Goal: Task Accomplishment & Management: Use online tool/utility

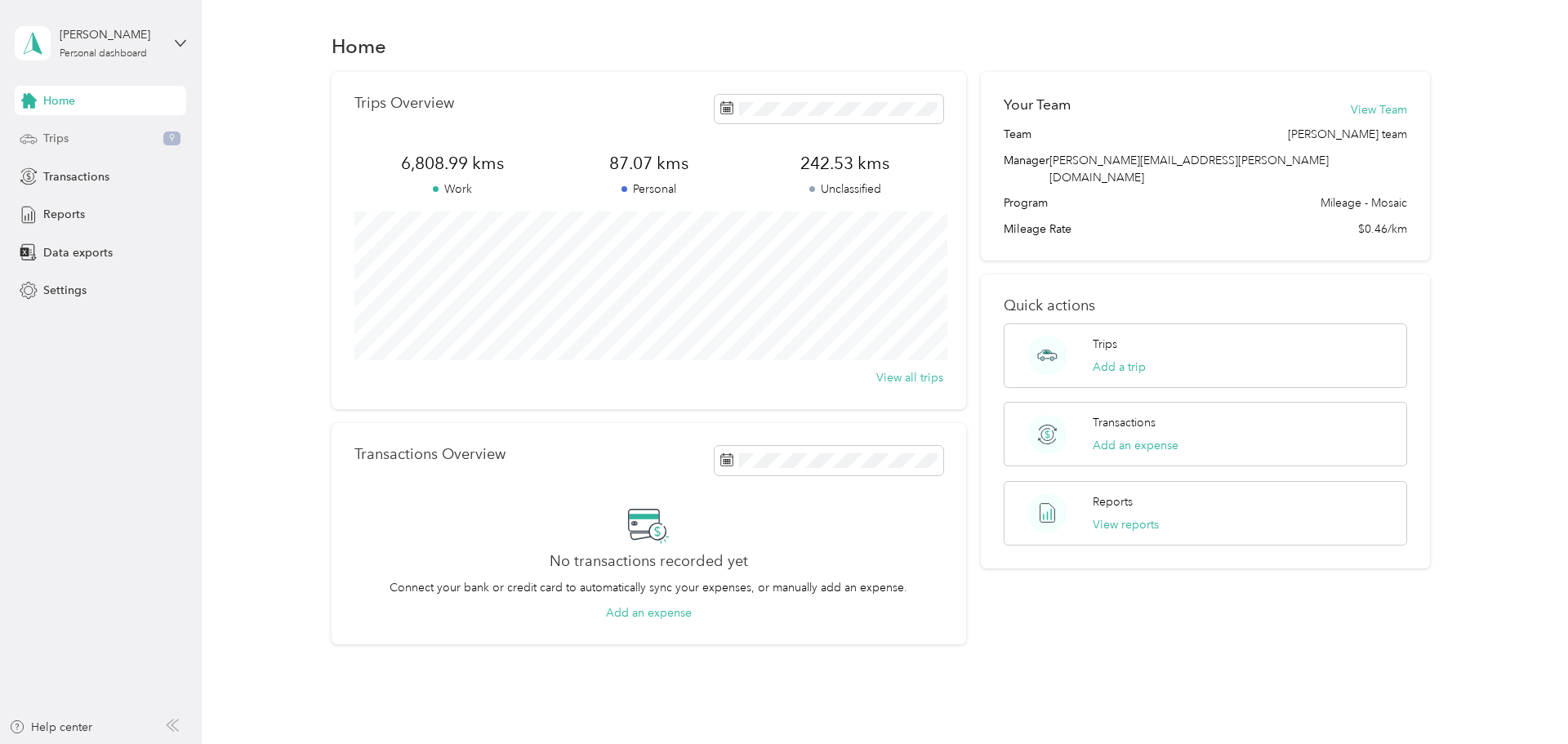
click at [59, 136] on span "Trips" at bounding box center [56, 138] width 25 height 17
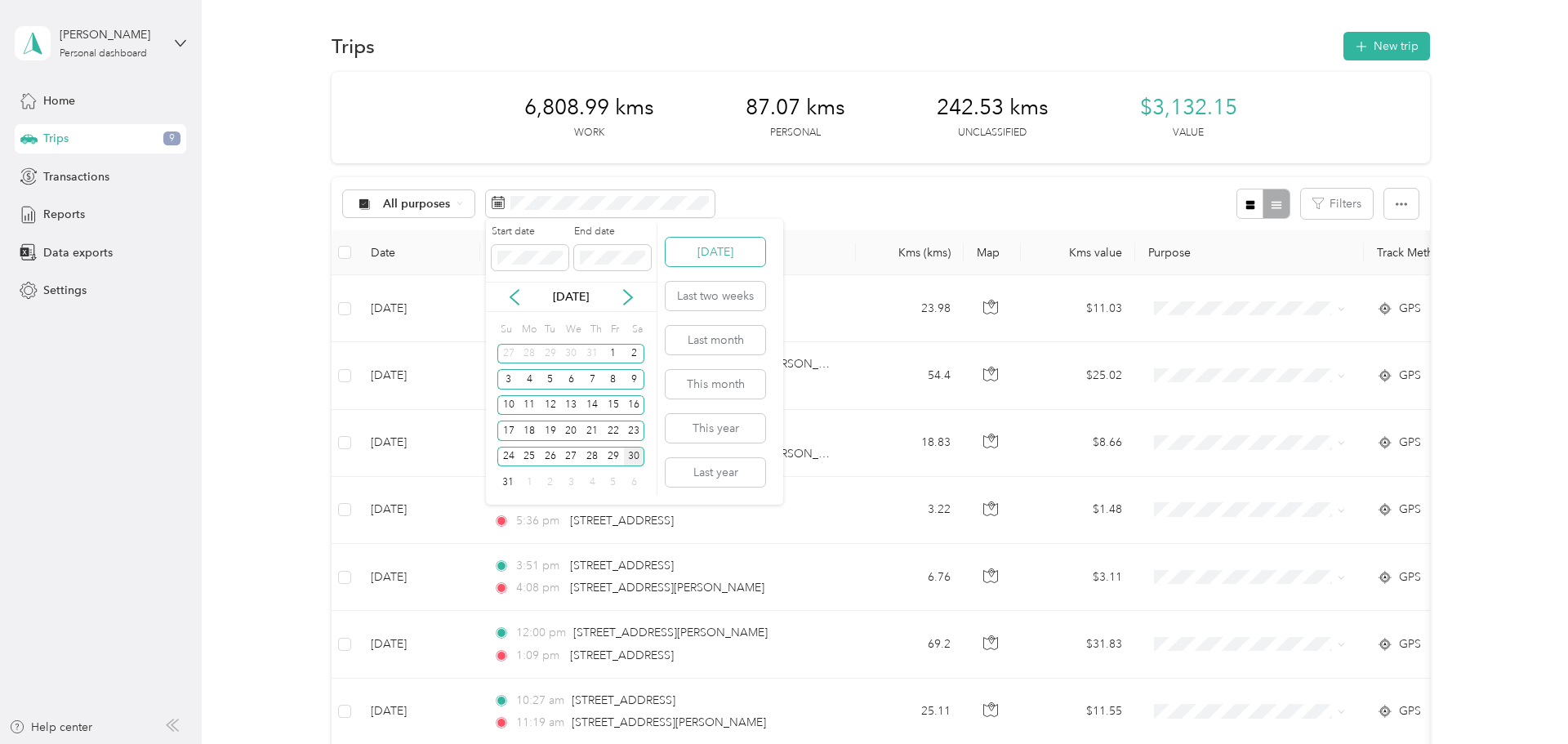
click at [689, 244] on button "[DATE]" at bounding box center [715, 252] width 100 height 28
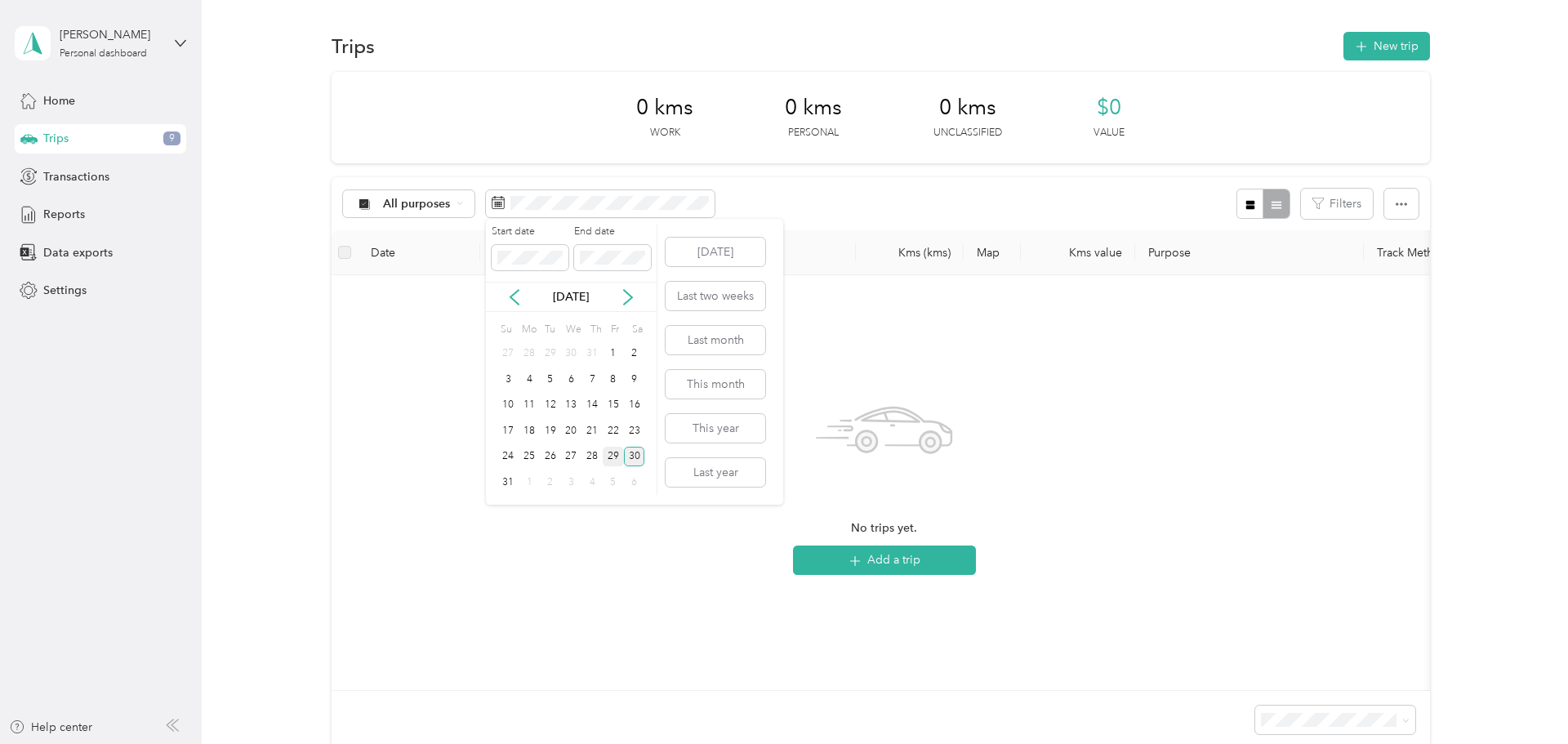
click at [608, 457] on div "29" at bounding box center [613, 457] width 21 height 20
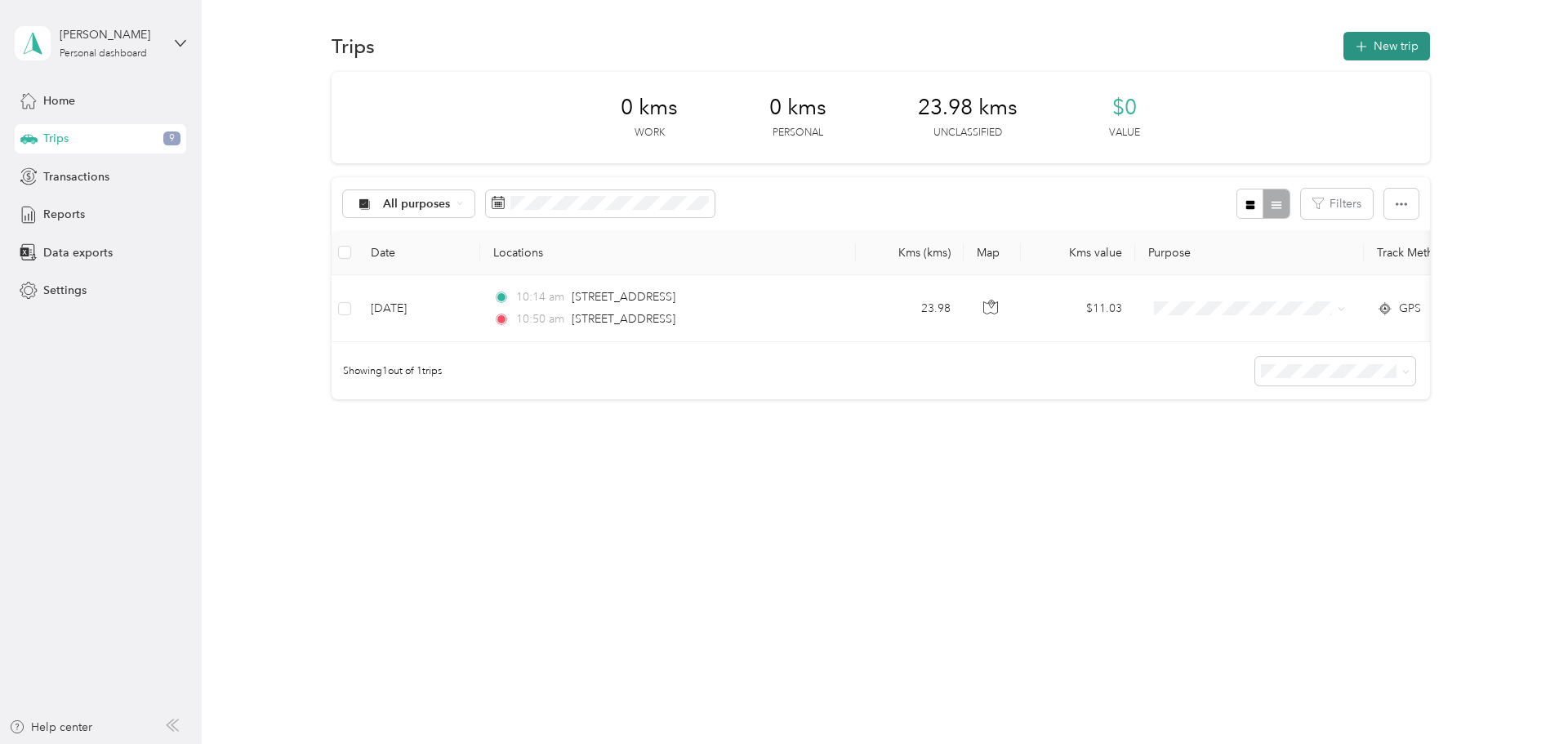
click at [1398, 46] on button "New trip" at bounding box center [1386, 46] width 86 height 28
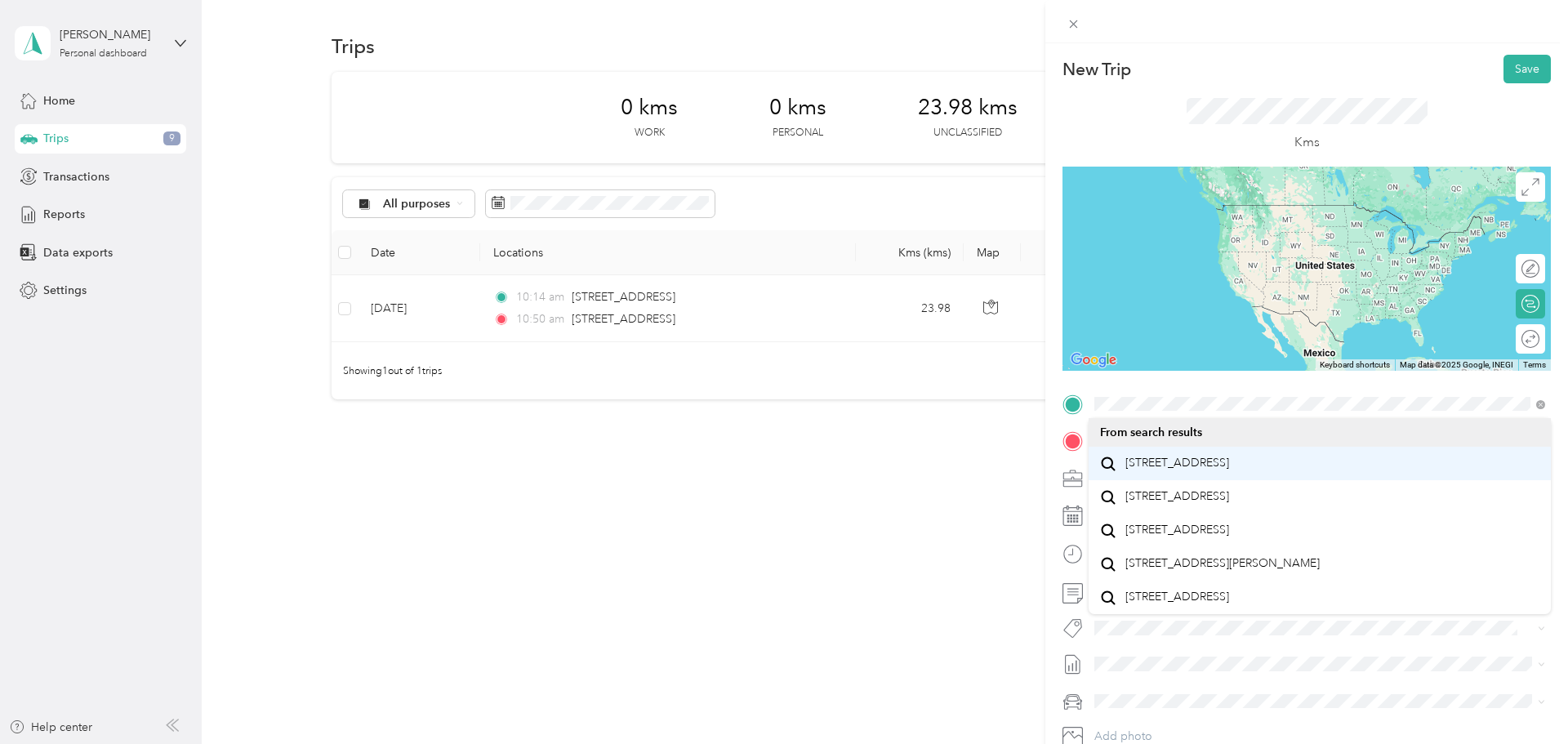
click at [1187, 466] on span "[STREET_ADDRESS]" at bounding box center [1178, 463] width 104 height 15
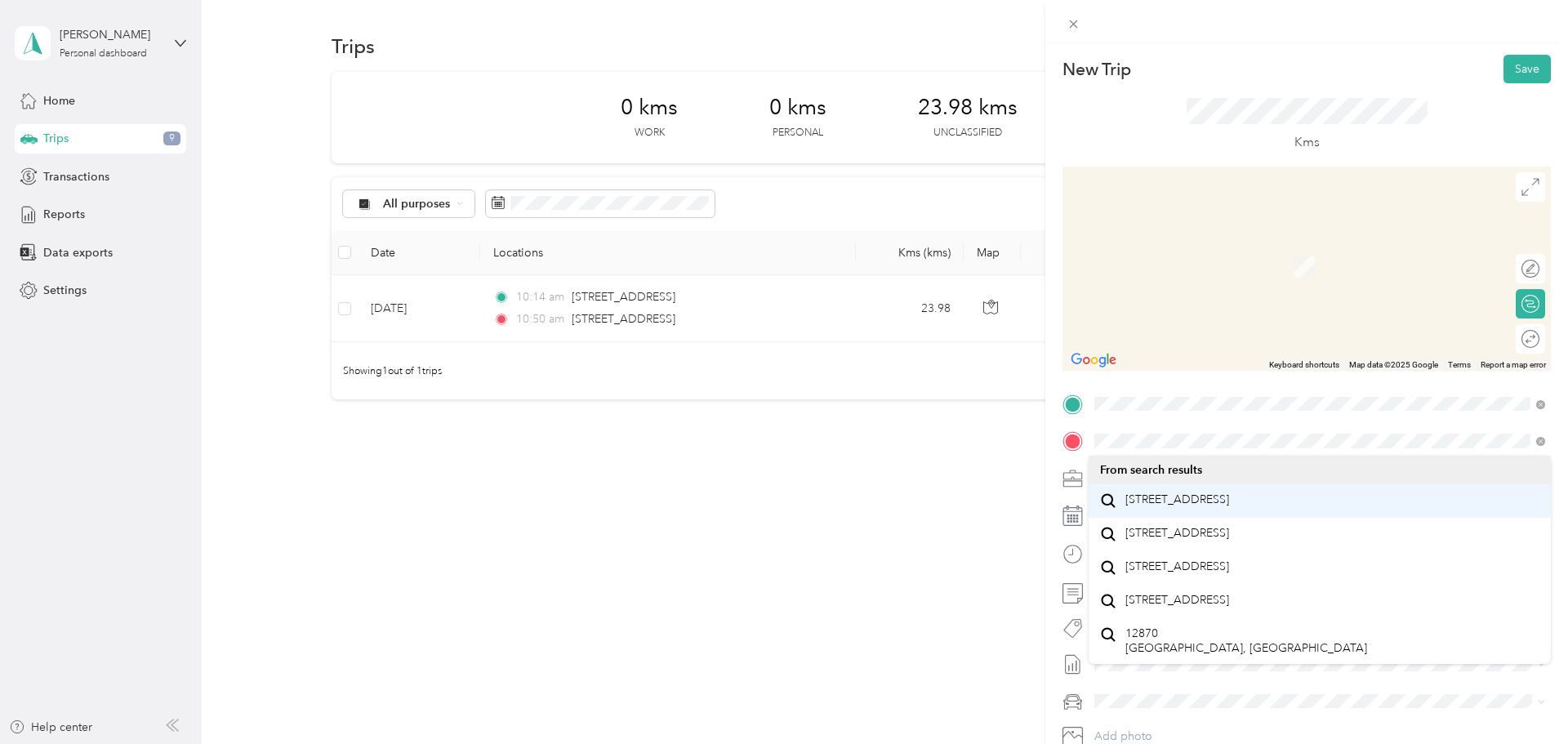
click at [1193, 497] on span "[STREET_ADDRESS]" at bounding box center [1178, 500] width 104 height 15
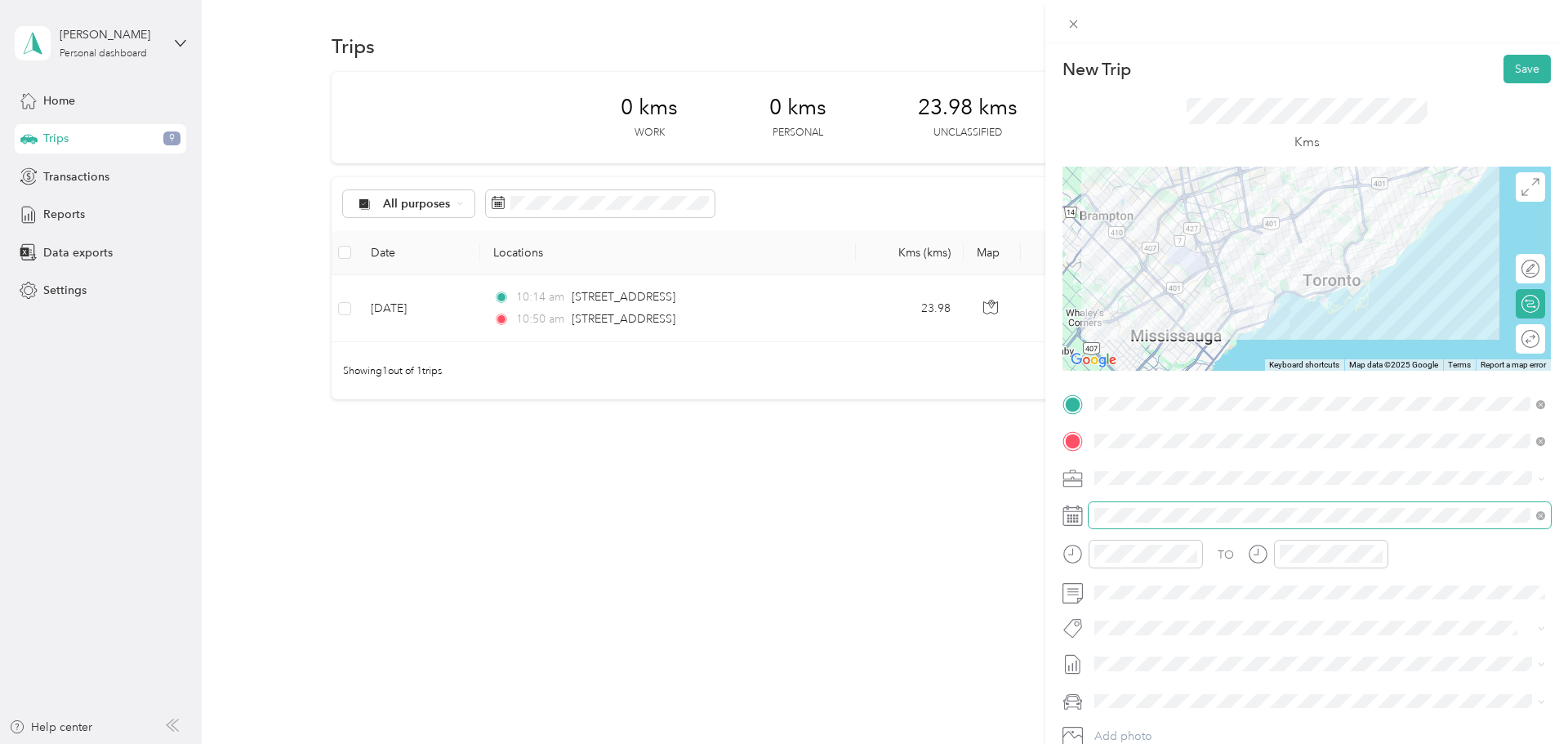
click at [1146, 523] on span at bounding box center [1320, 515] width 462 height 26
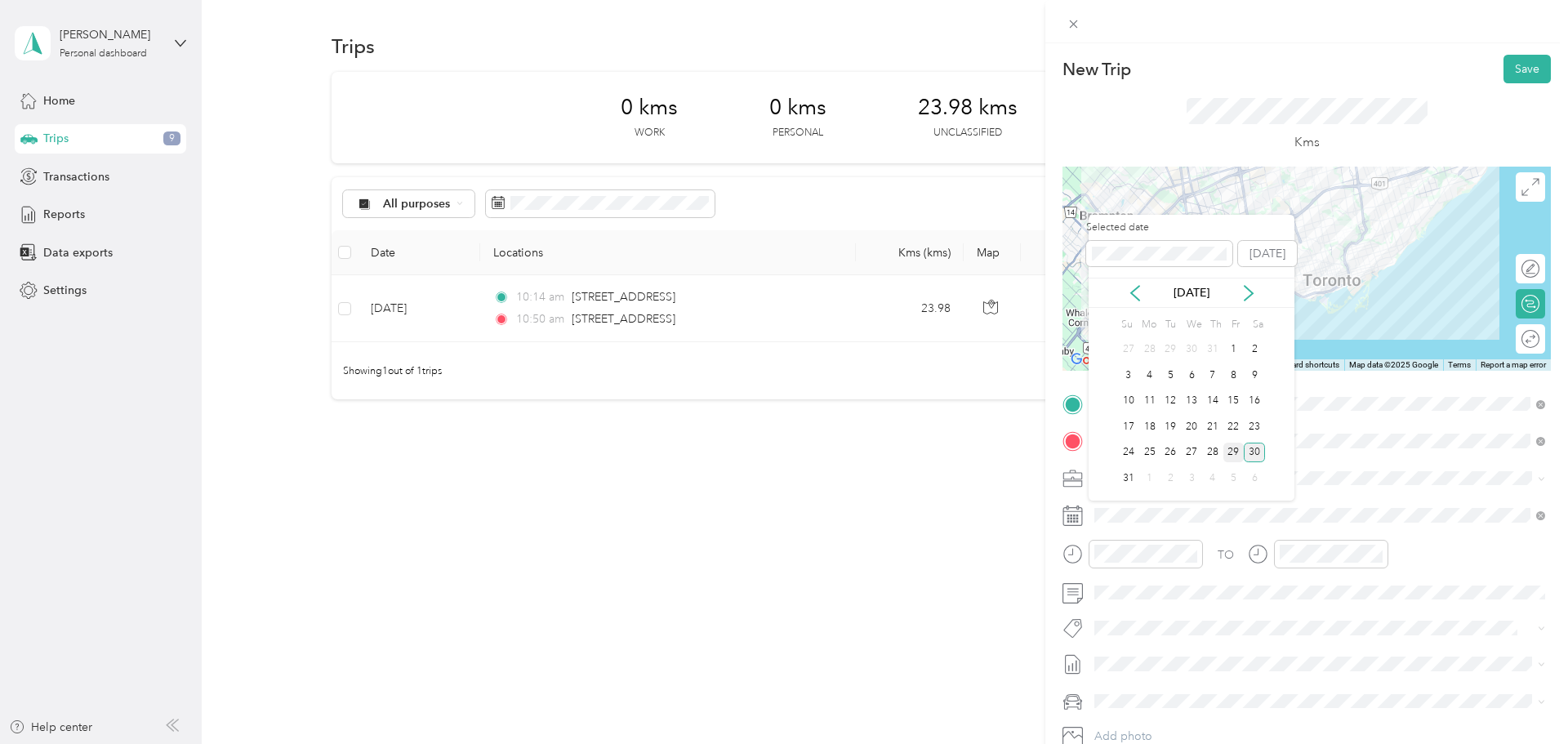
click at [1230, 457] on div "29" at bounding box center [1234, 453] width 21 height 20
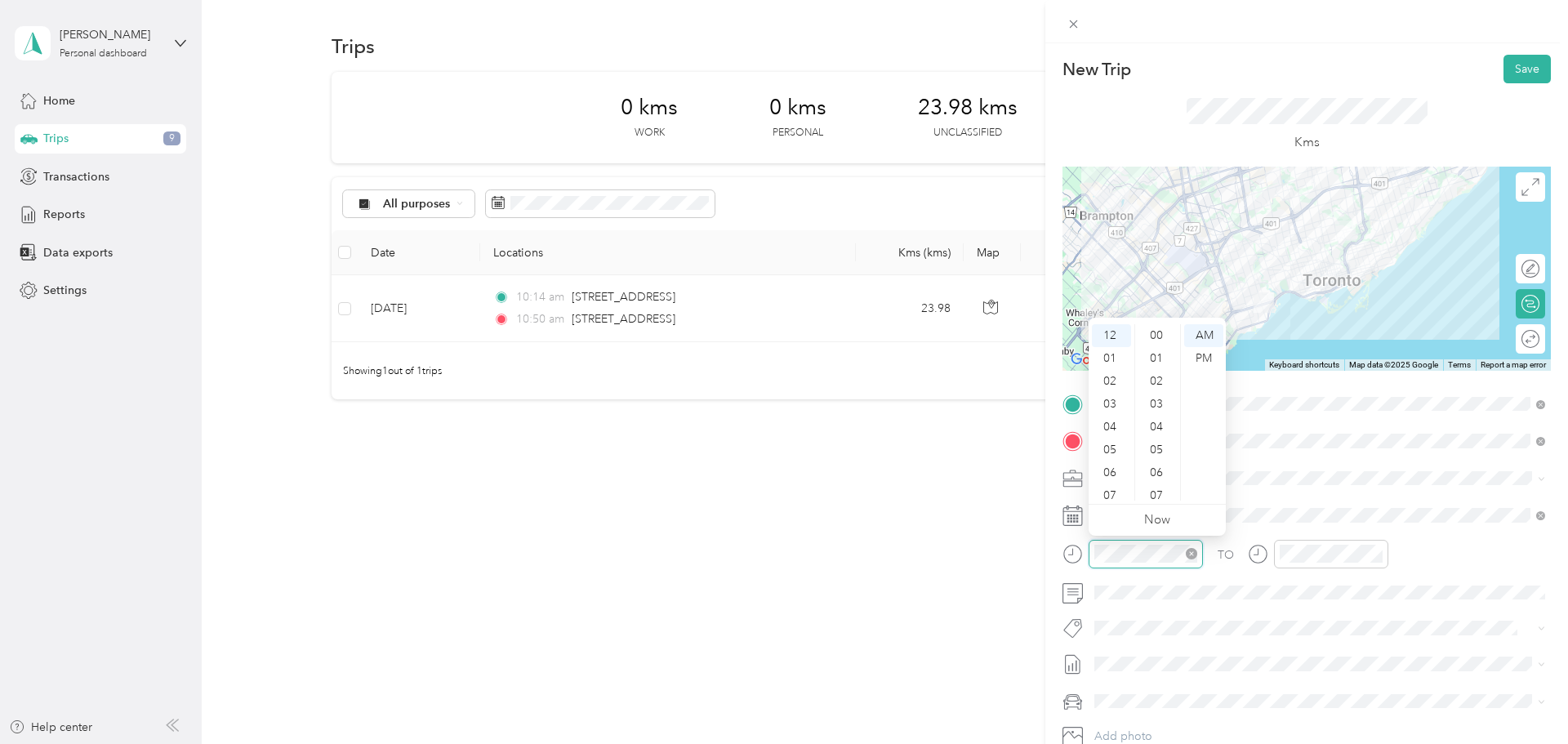
scroll to position [1052, 0]
click at [1120, 455] on div "05" at bounding box center [1112, 450] width 39 height 23
click at [1167, 487] on div "07" at bounding box center [1158, 488] width 39 height 23
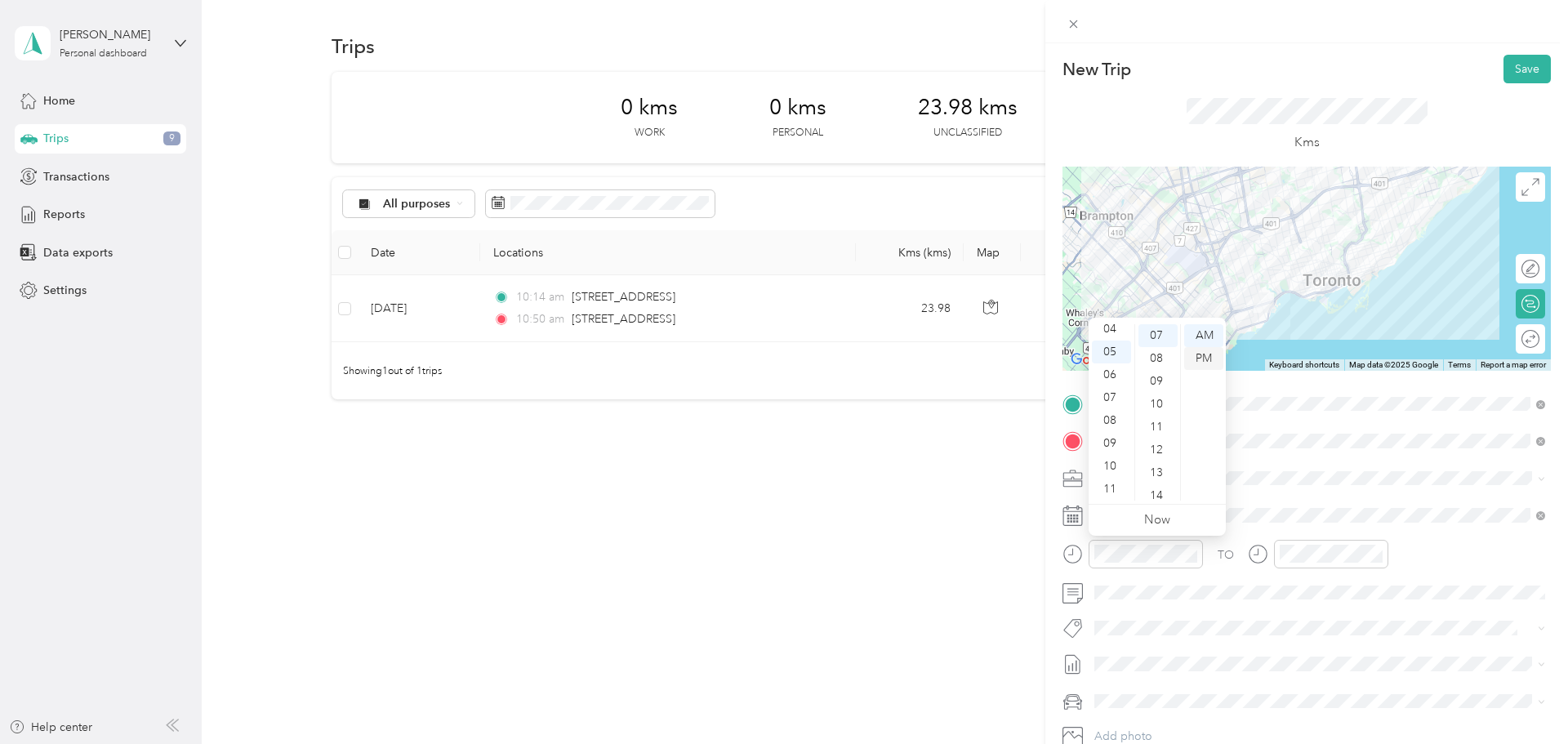
click at [1206, 355] on div "PM" at bounding box center [1204, 358] width 39 height 23
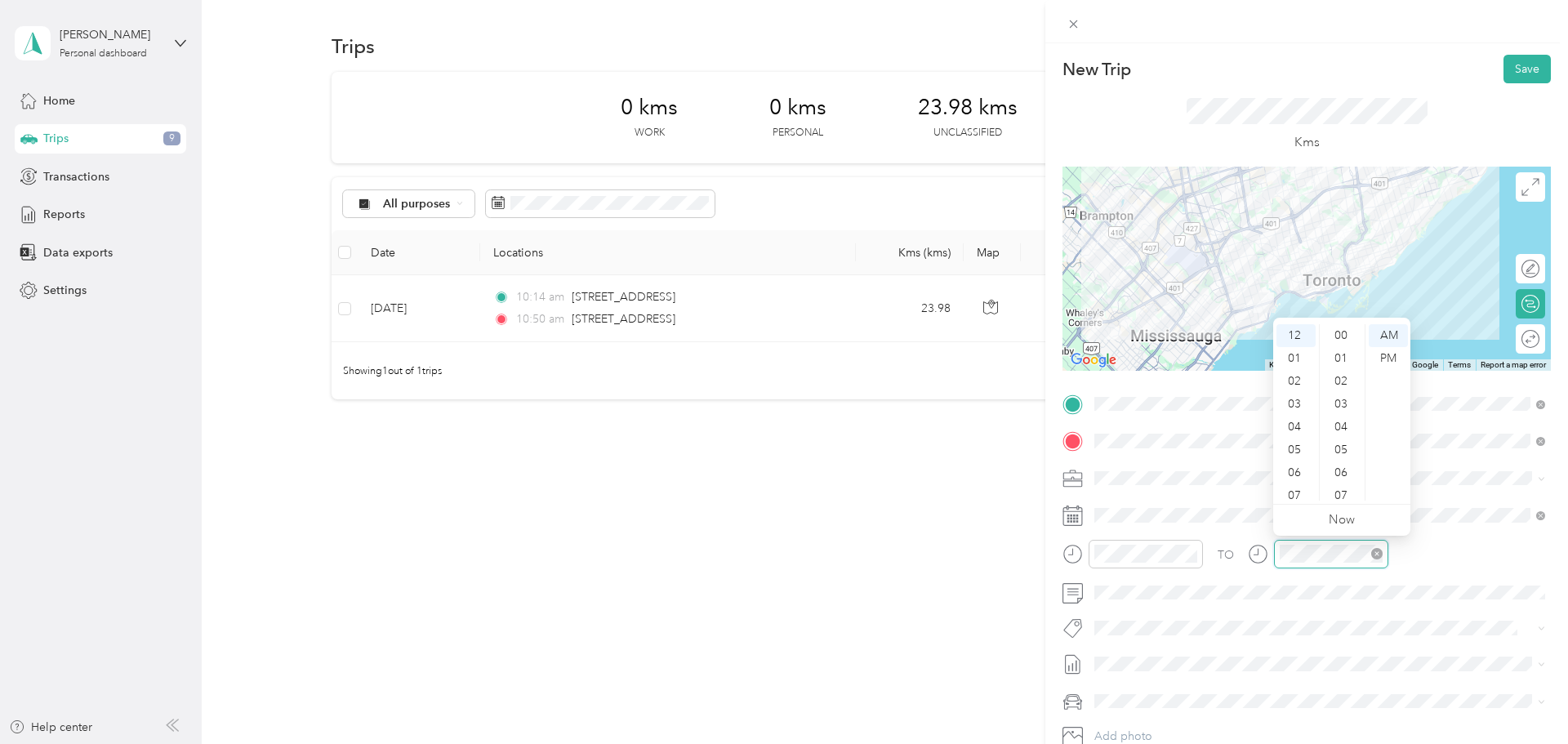
scroll to position [1052, 0]
click at [1296, 472] on div "06" at bounding box center [1296, 473] width 39 height 23
click at [1350, 427] on div "04" at bounding box center [1343, 426] width 39 height 23
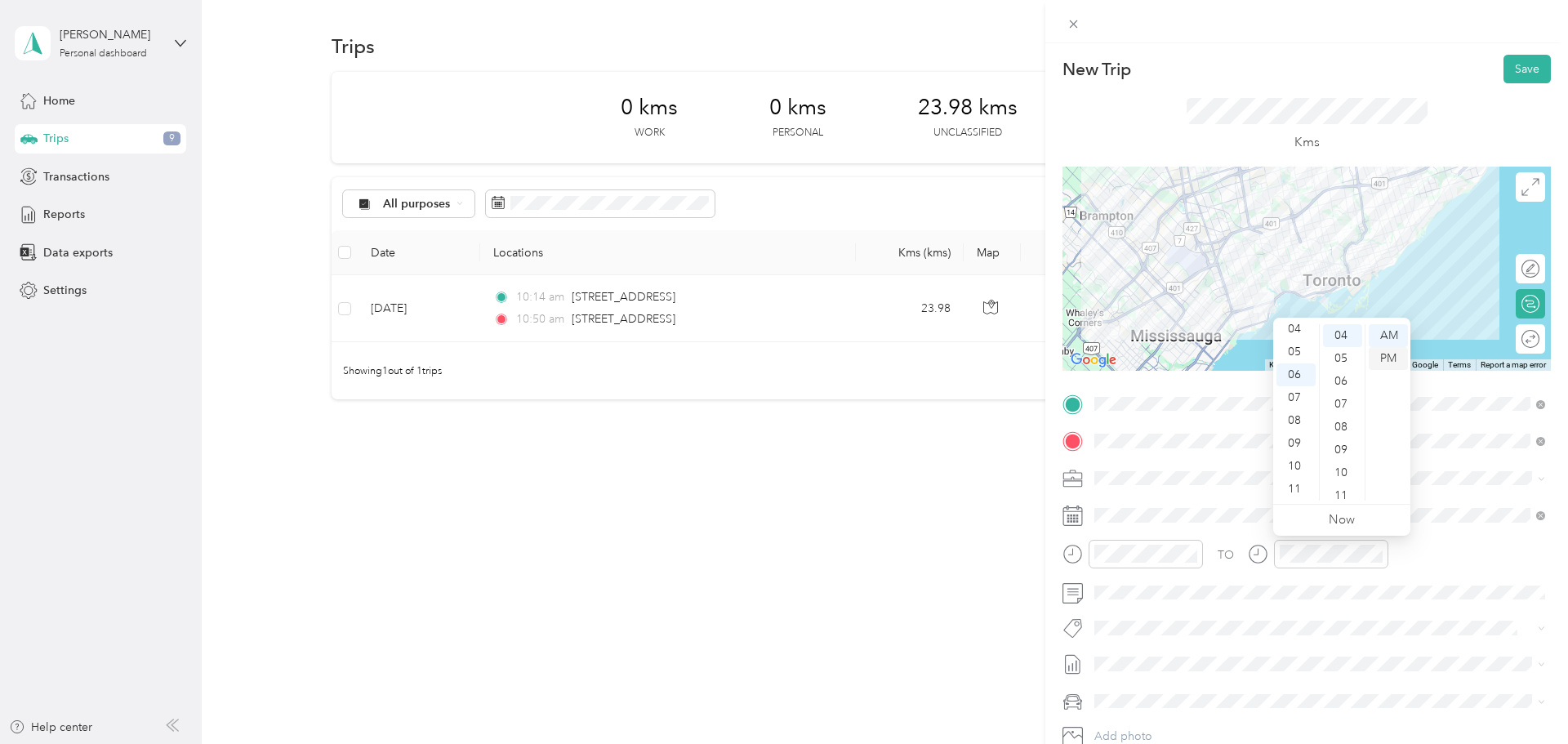
click at [1395, 351] on div "PM" at bounding box center [1388, 358] width 39 height 23
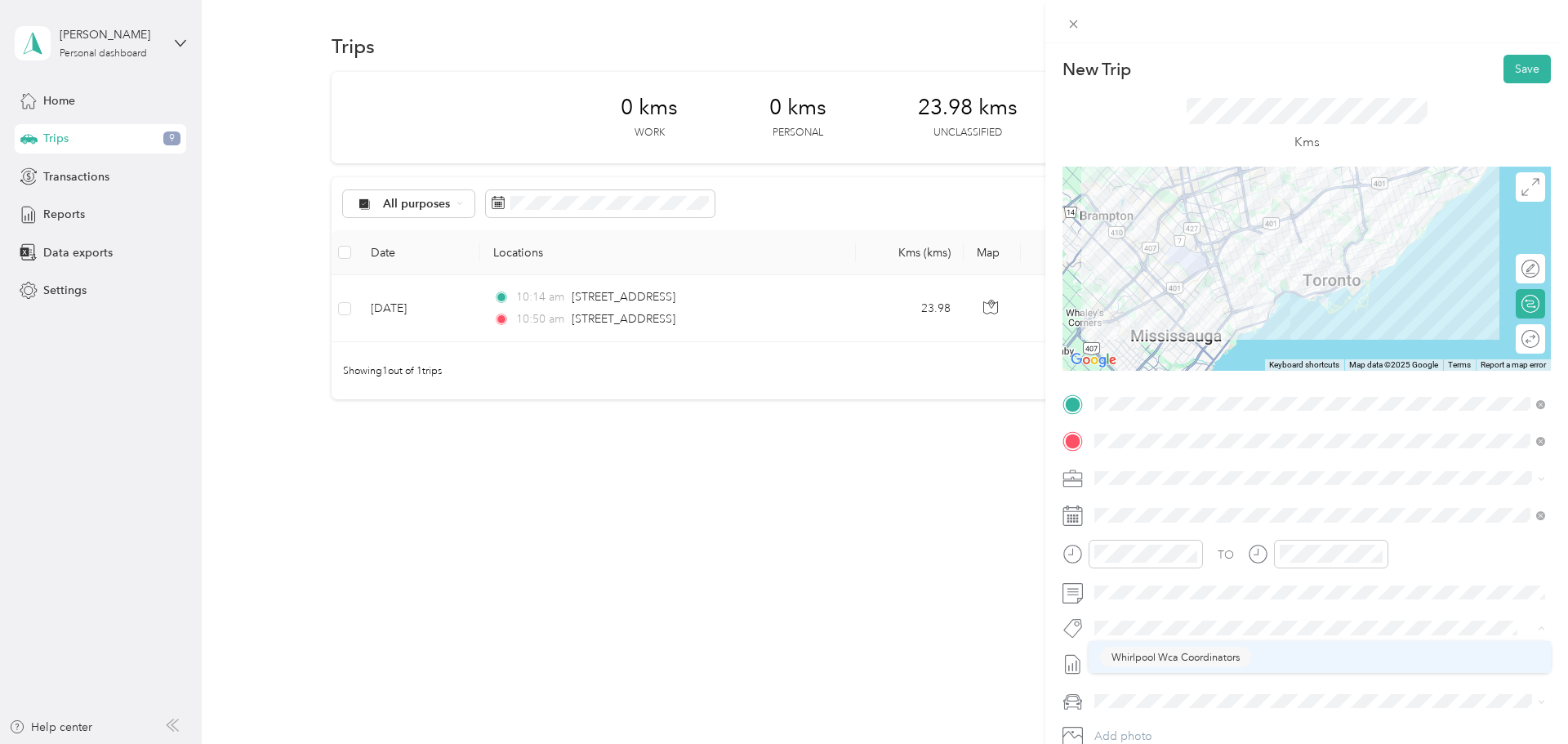
click at [1224, 656] on span "Whirlpool Wca Coordinators" at bounding box center [1175, 658] width 128 height 15
click at [1529, 67] on button "Save" at bounding box center [1527, 69] width 48 height 28
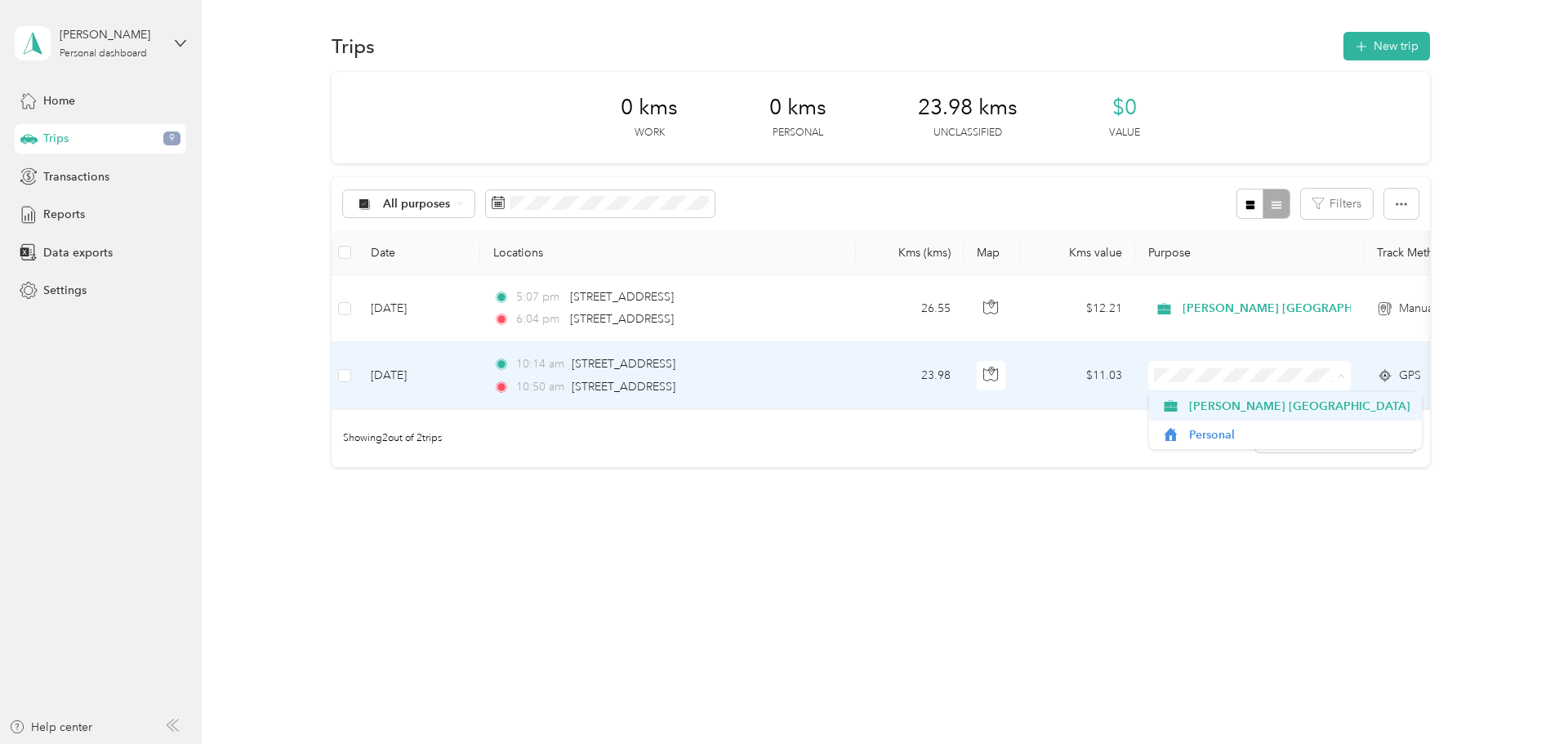
click at [1197, 409] on span "[PERSON_NAME] [GEOGRAPHIC_DATA]" at bounding box center [1300, 406] width 221 height 17
